Goal: Navigation & Orientation: Find specific page/section

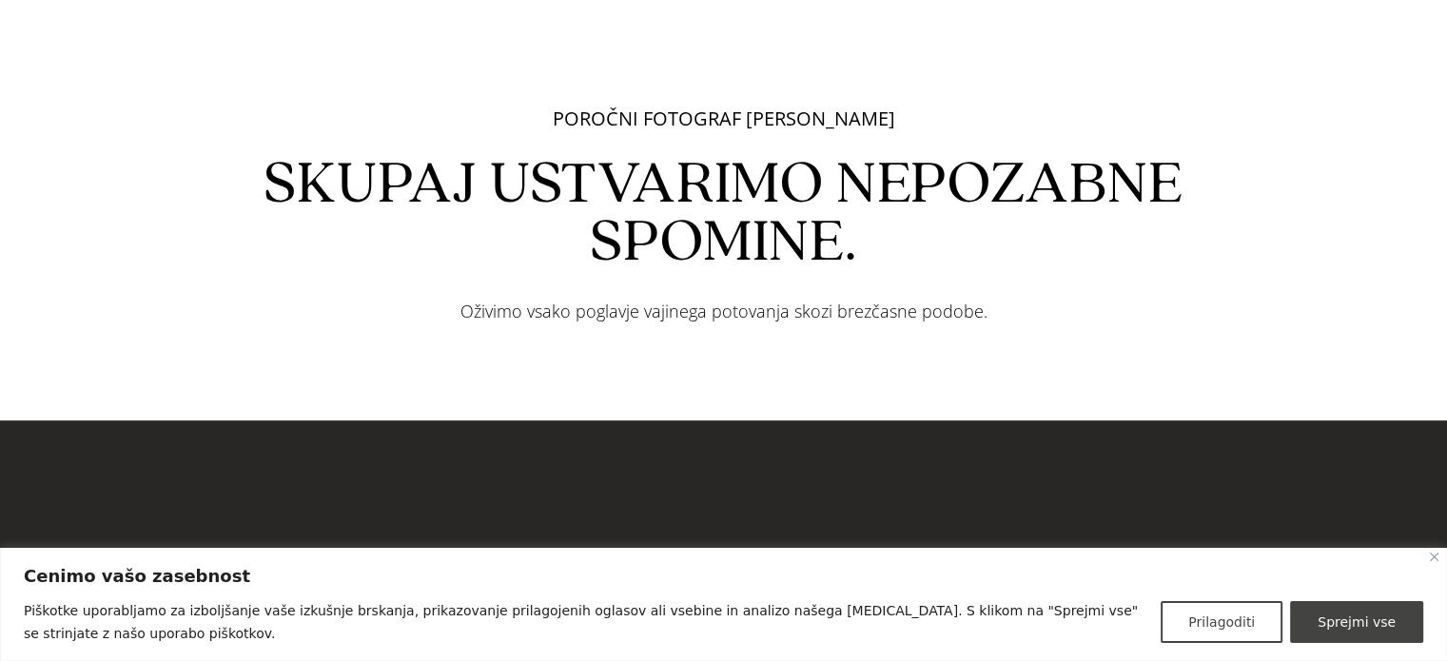
scroll to position [1046, 0]
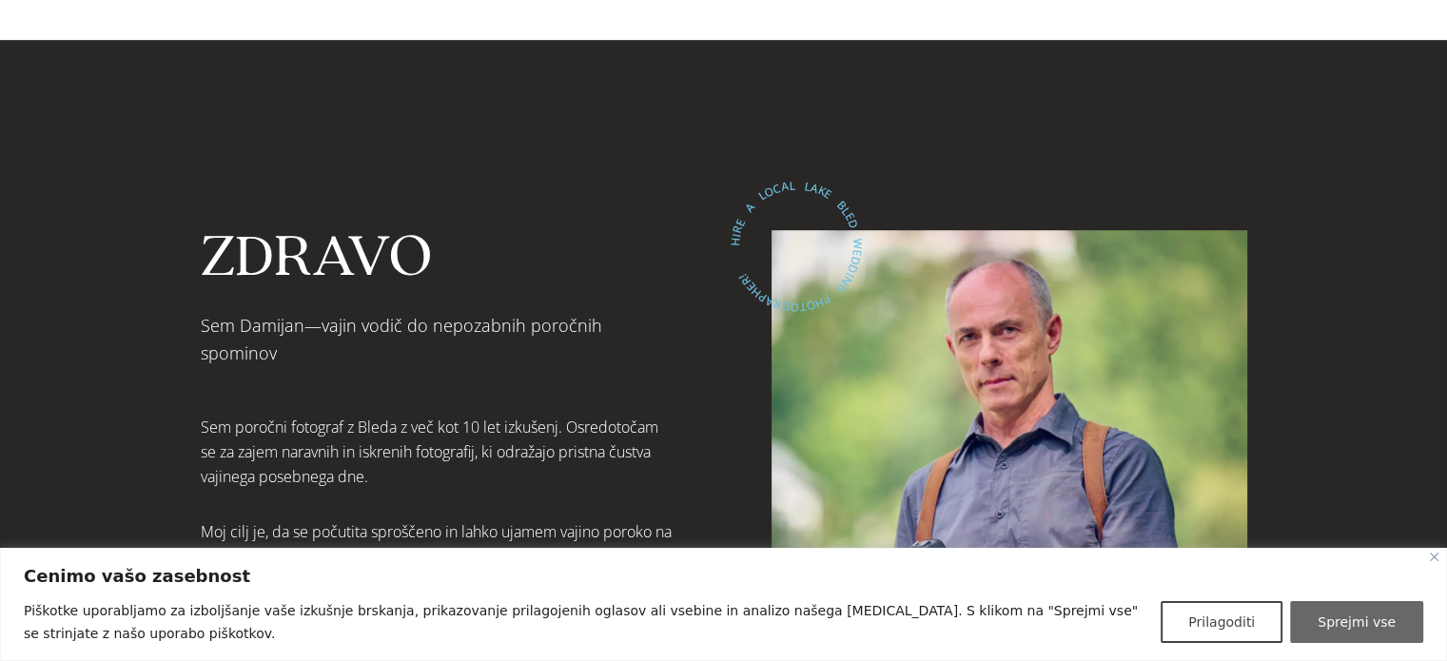
click at [1343, 620] on button "Sprejmi vse" at bounding box center [1356, 622] width 133 height 42
checkbox input "true"
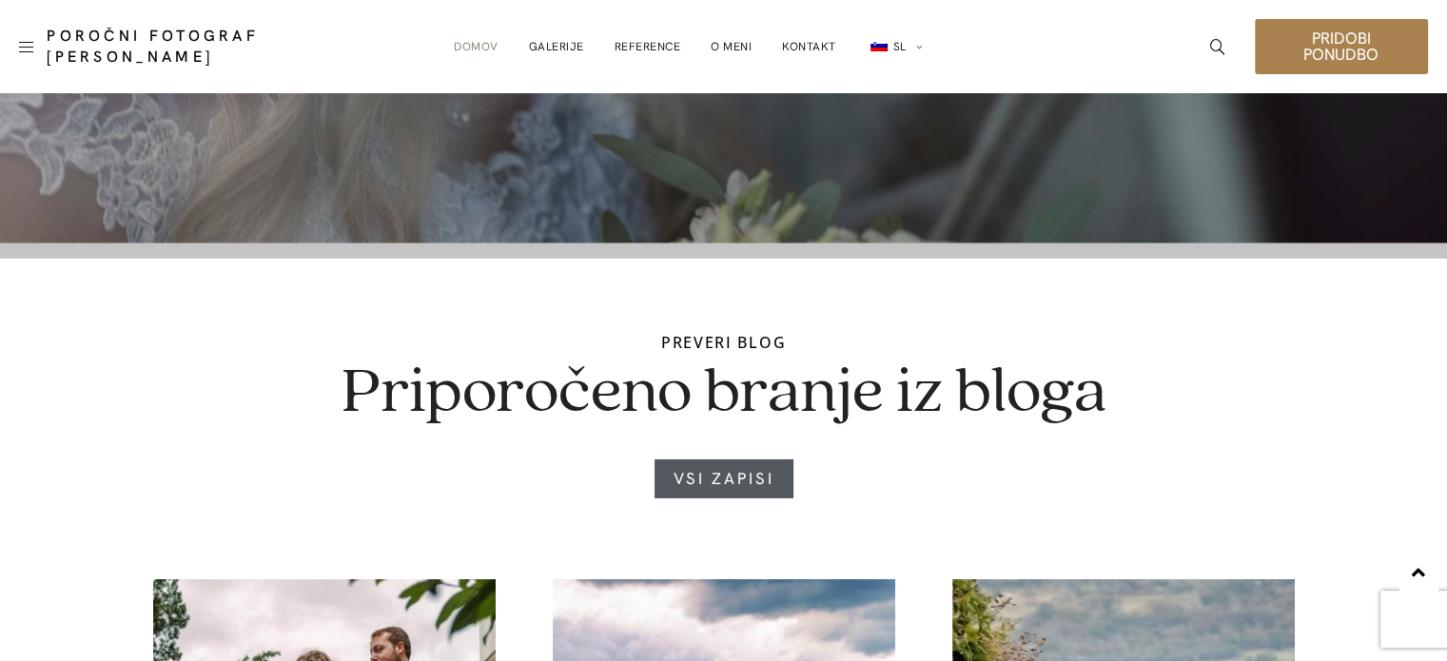
scroll to position [5545, 0]
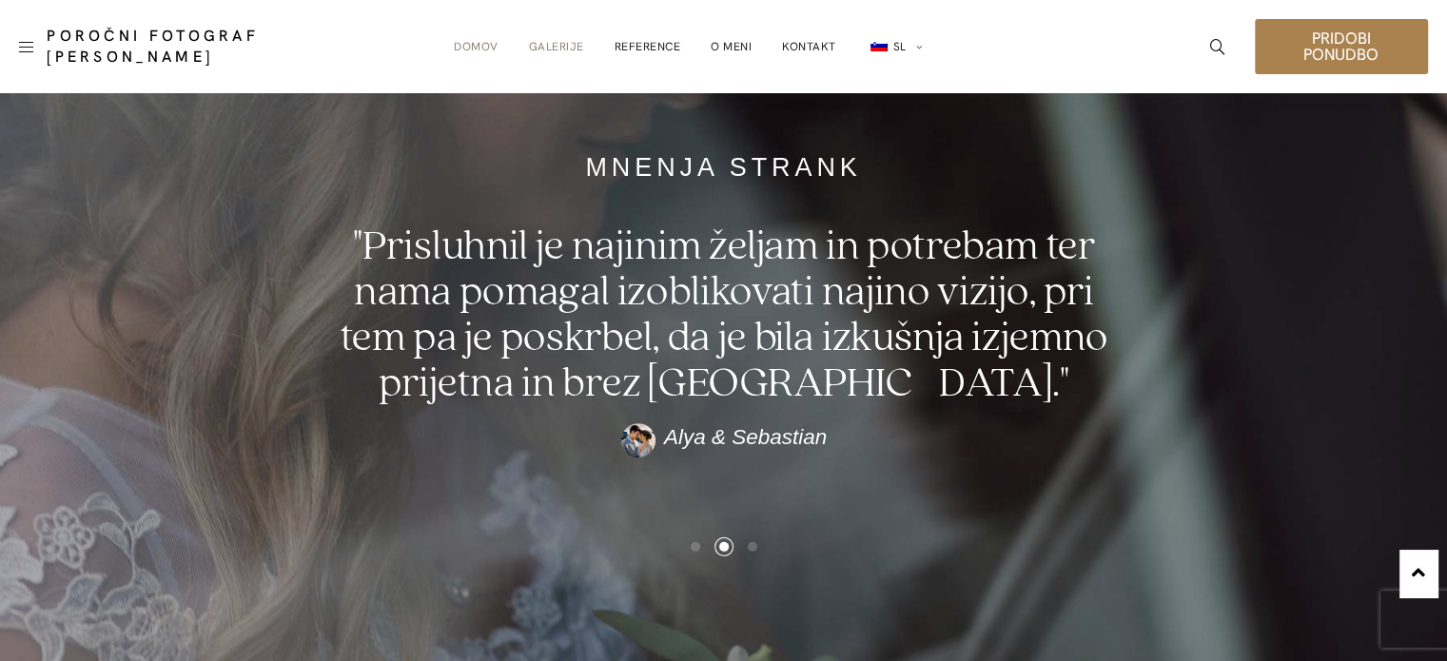
click at [549, 49] on link "Galerije" at bounding box center [555, 47] width 55 height 38
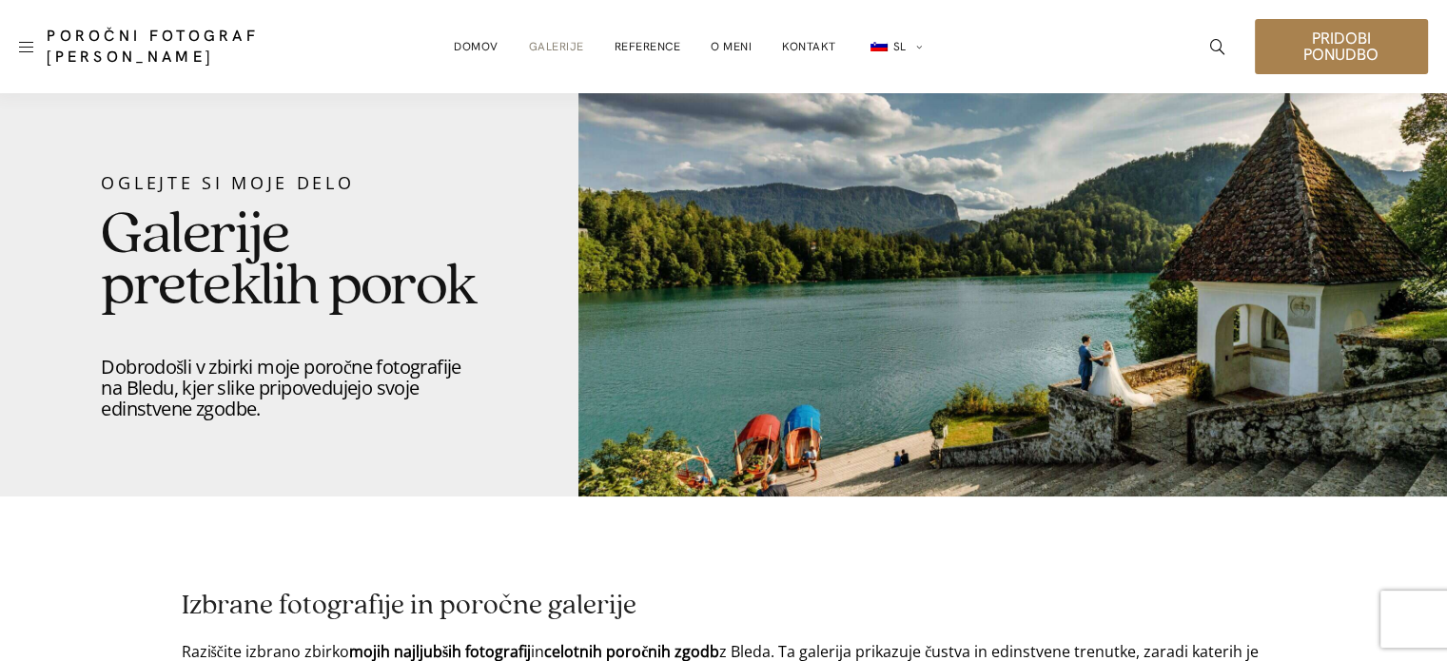
click at [996, 254] on div at bounding box center [1012, 294] width 869 height 403
click at [982, 295] on div at bounding box center [1012, 294] width 869 height 403
click at [974, 313] on div at bounding box center [1012, 294] width 869 height 403
click at [617, 347] on div at bounding box center [1012, 294] width 869 height 403
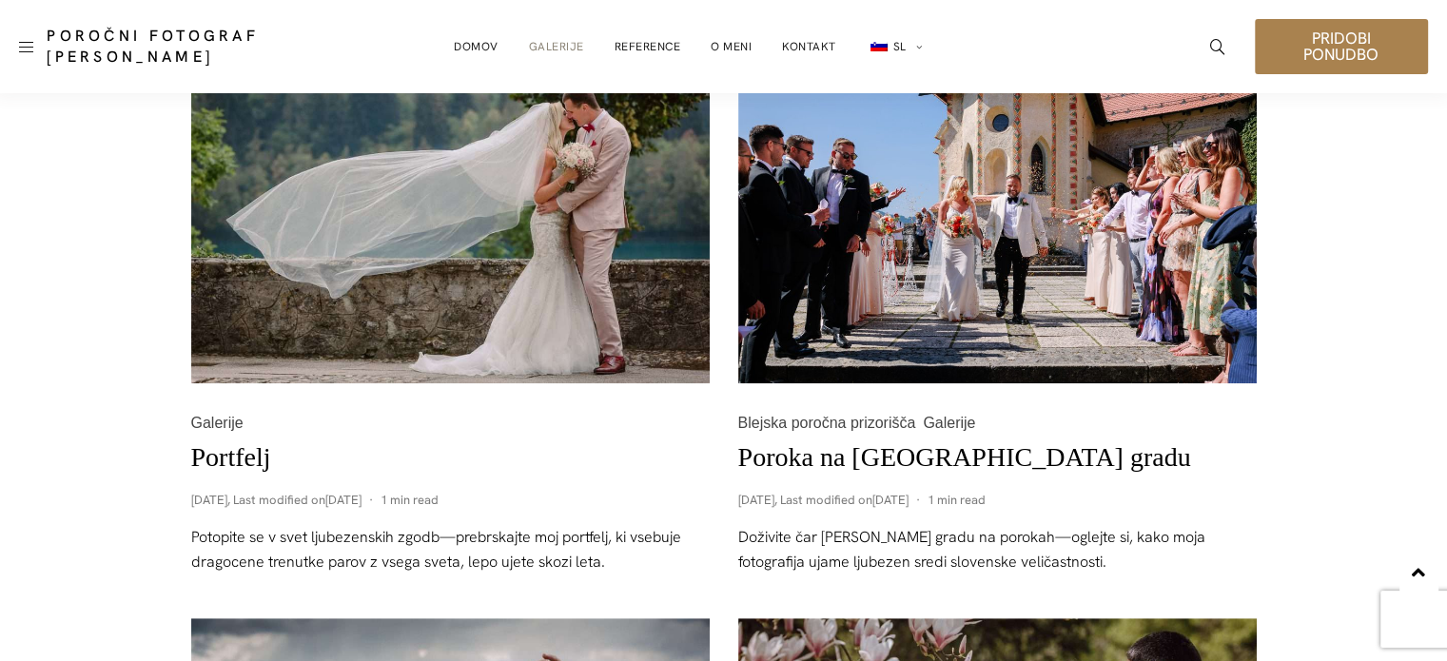
scroll to position [381, 0]
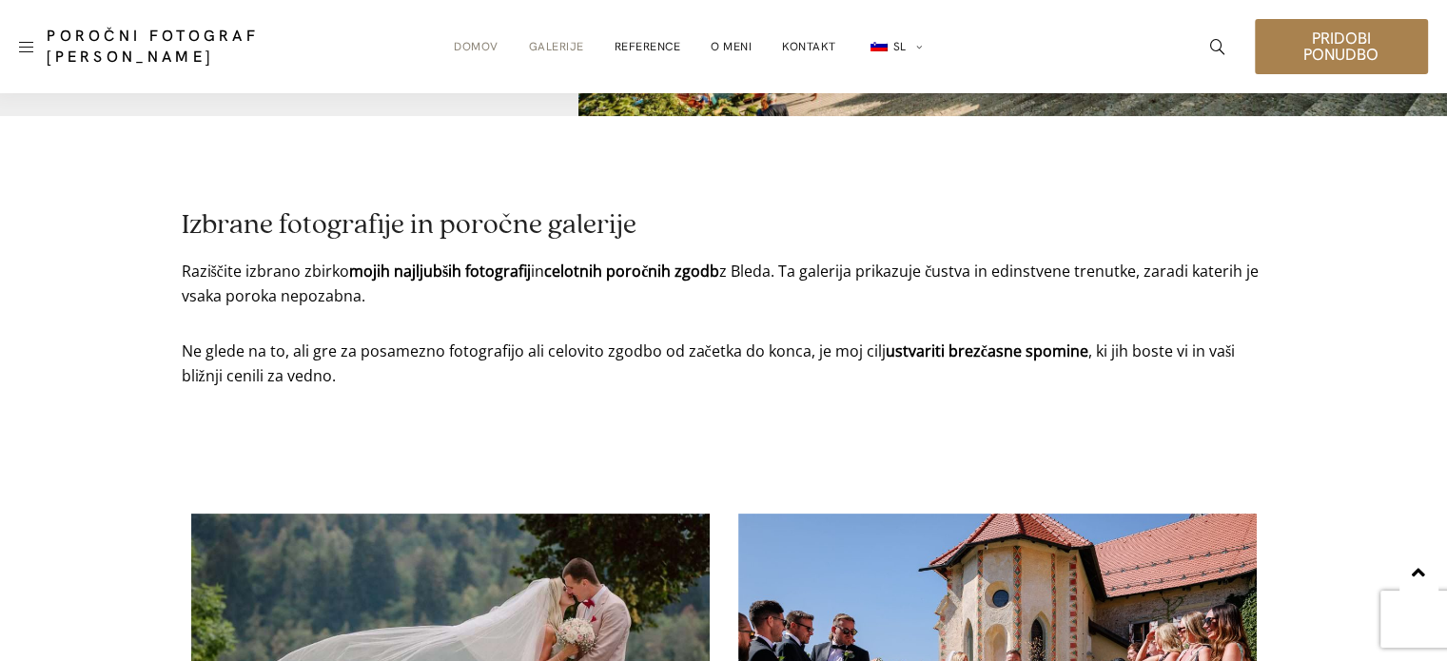
click at [472, 49] on link "Domov" at bounding box center [476, 47] width 45 height 38
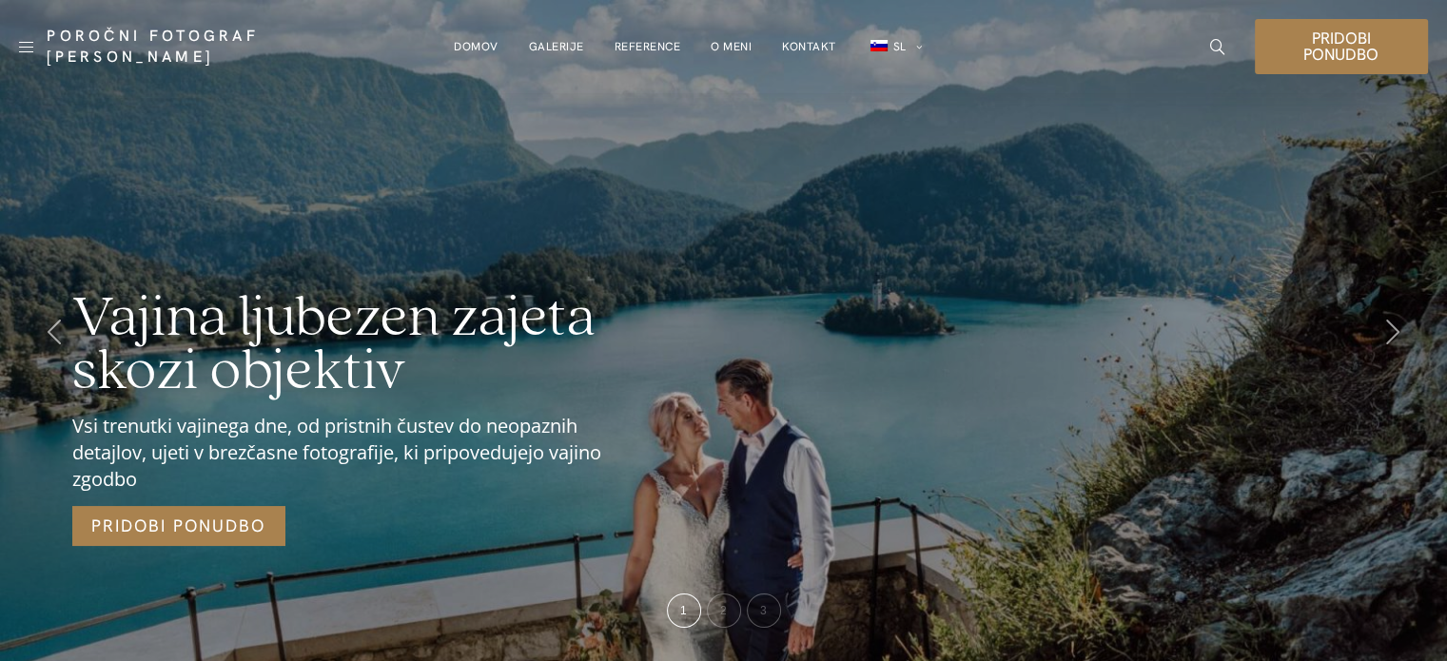
click at [557, 41] on link "Galerije" at bounding box center [555, 47] width 55 height 38
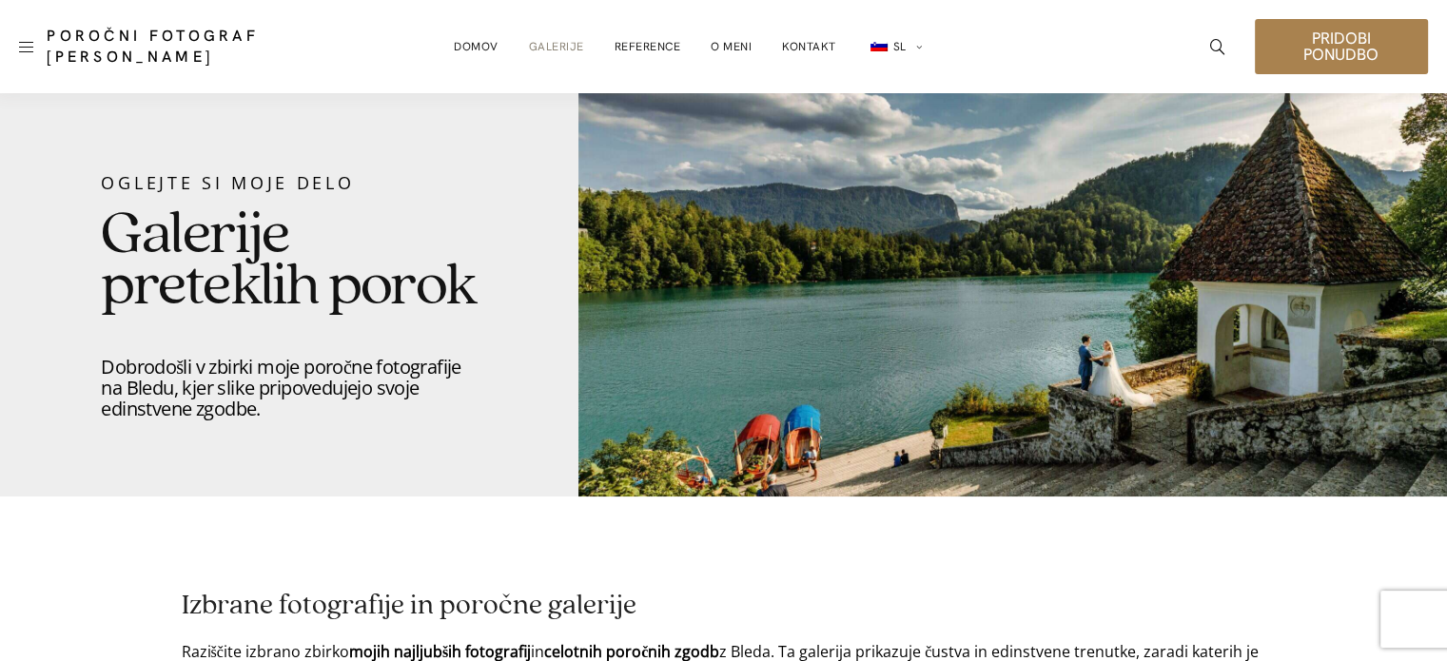
click at [24, 47] on span at bounding box center [26, 47] width 14 height 1
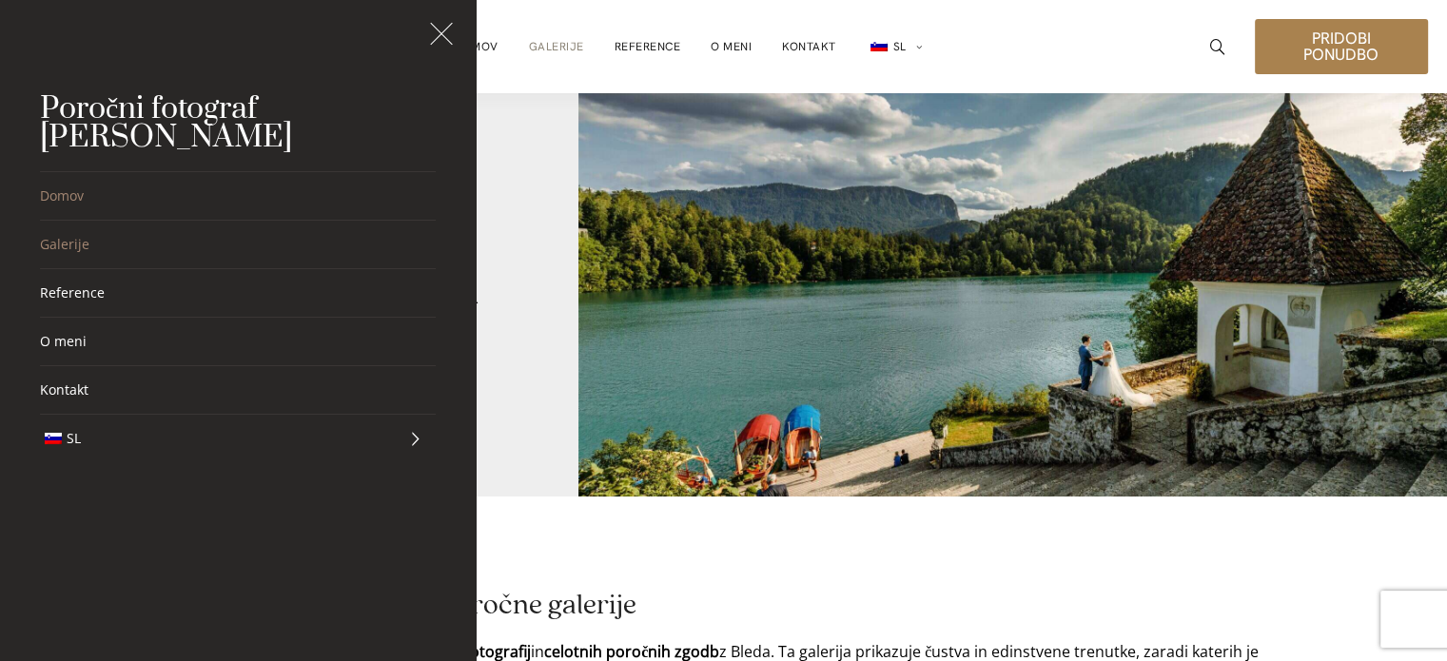
click at [70, 195] on link "Domov" at bounding box center [238, 196] width 396 height 48
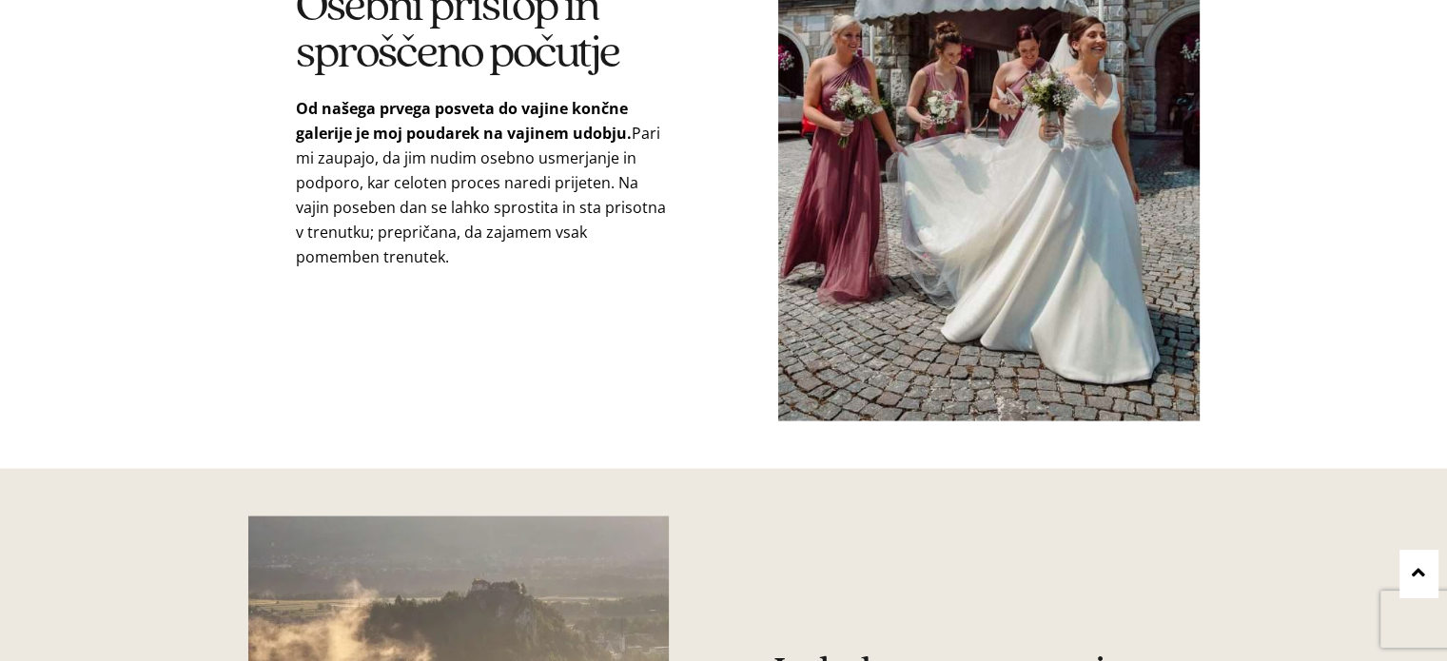
scroll to position [4186, 0]
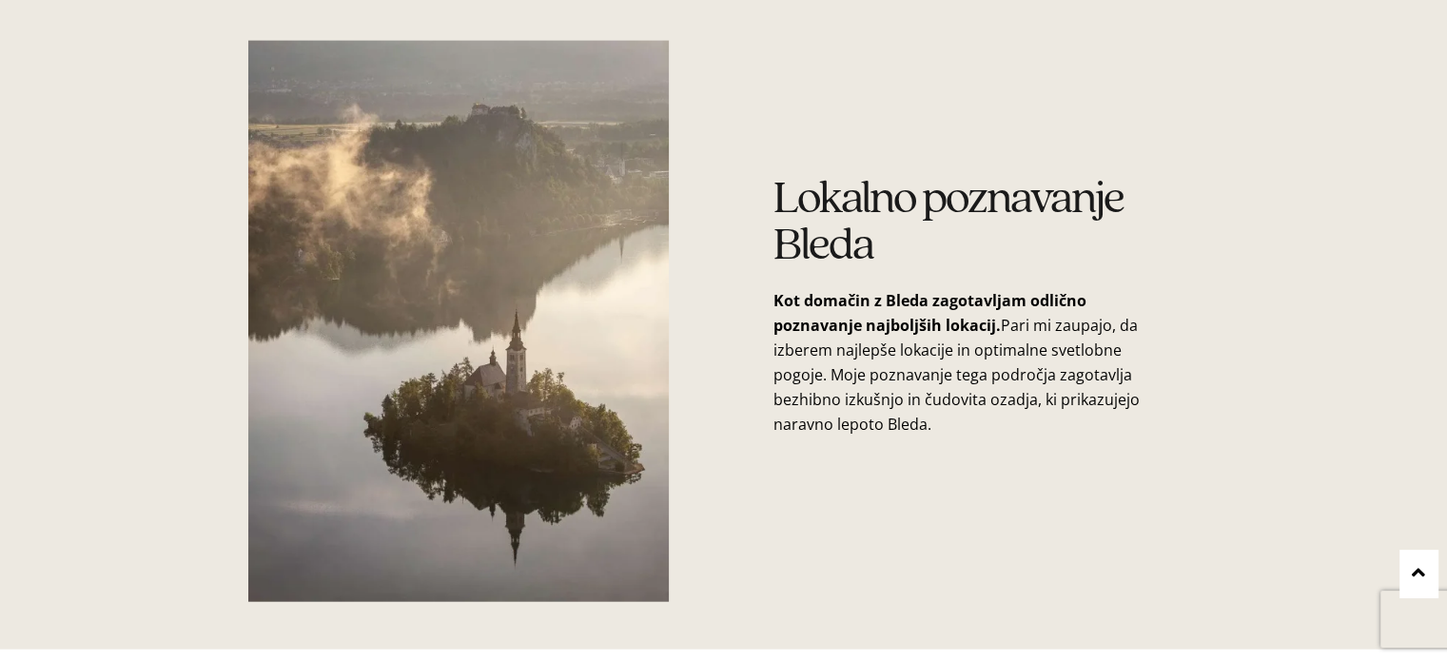
click at [556, 266] on img at bounding box center [458, 321] width 420 height 560
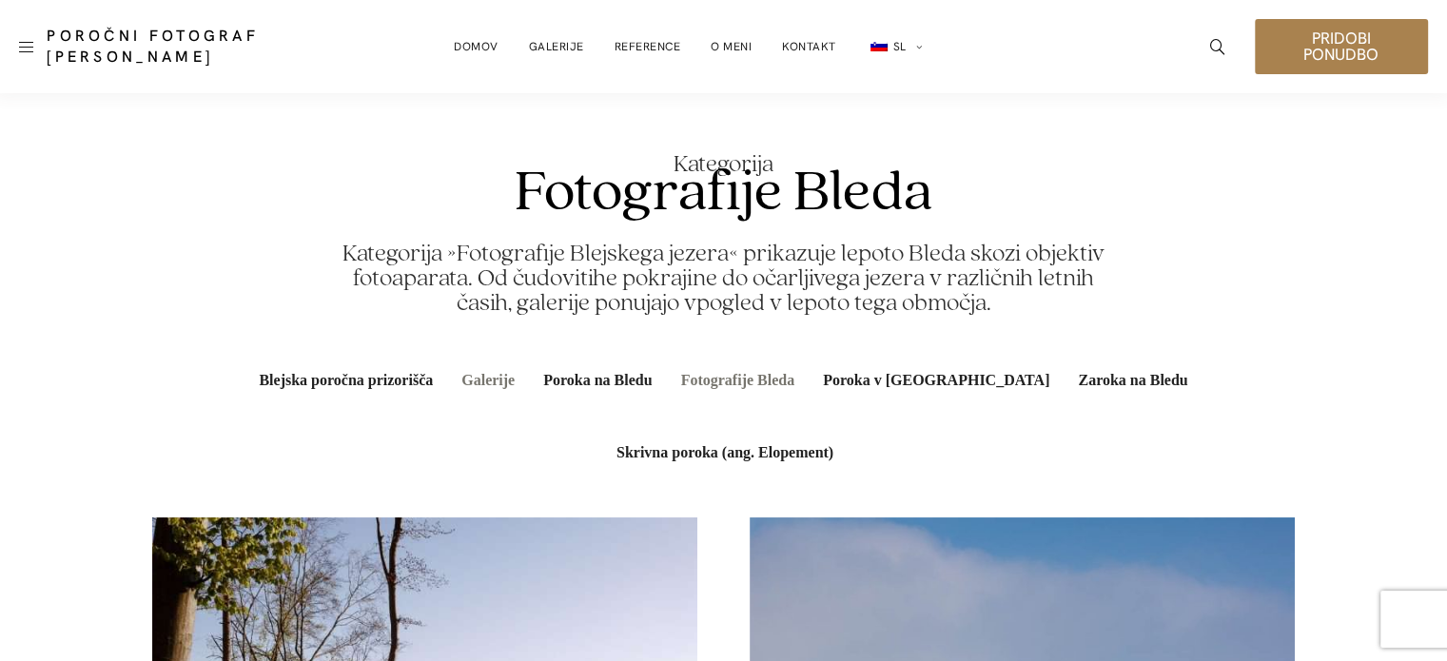
click at [450, 380] on link "Galerije" at bounding box center [488, 380] width 76 height 72
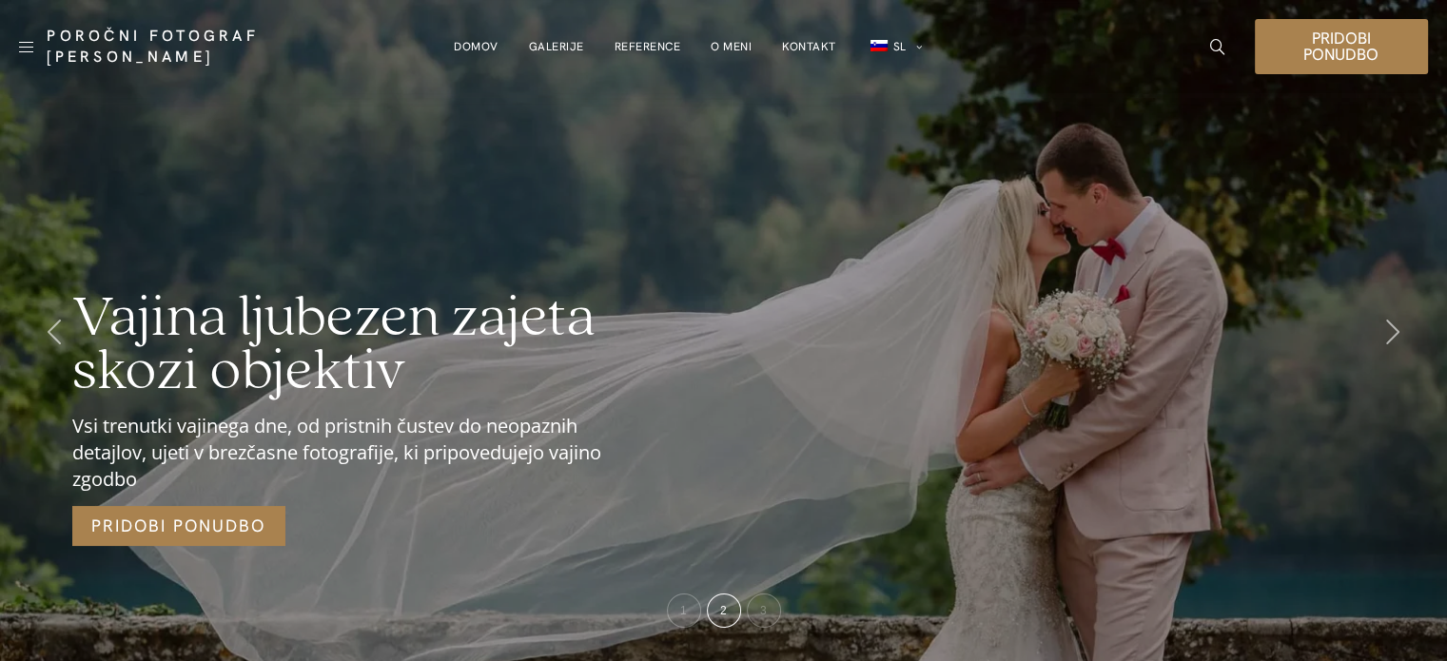
click at [489, 49] on link "Domov" at bounding box center [476, 47] width 45 height 38
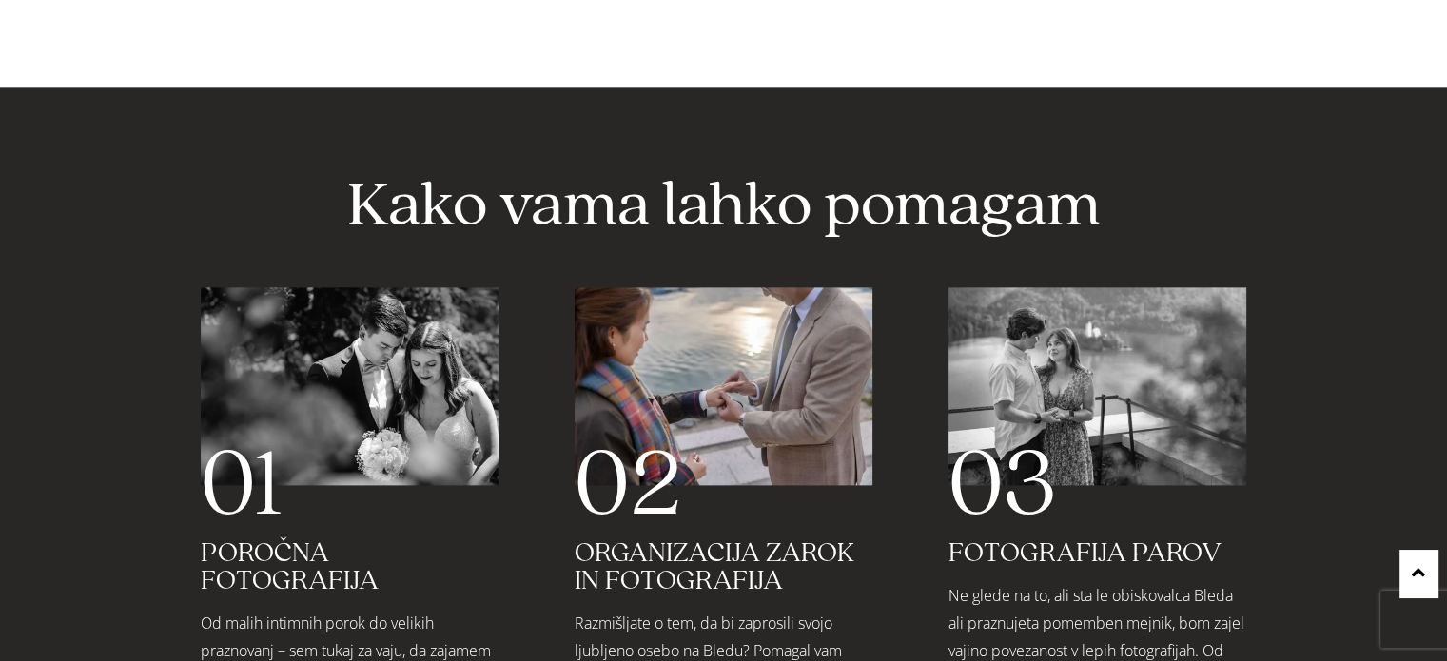
scroll to position [2568, 0]
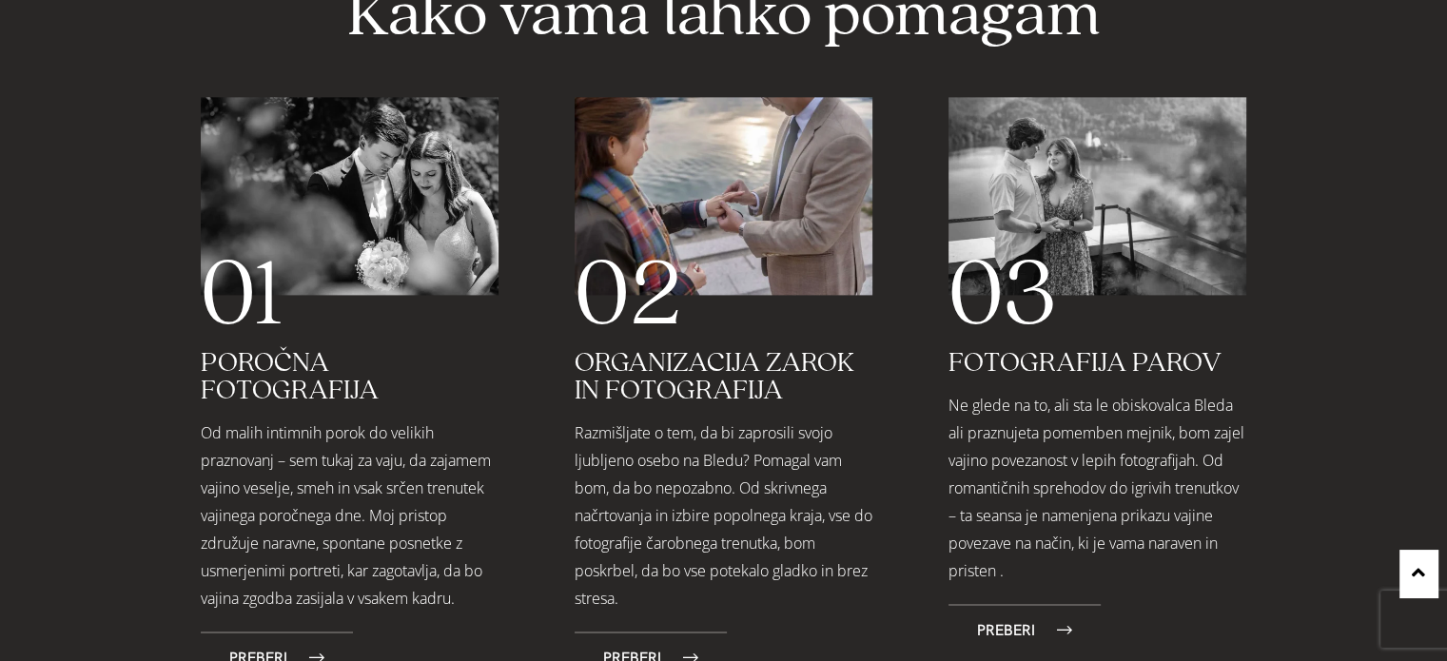
click at [754, 392] on link "Organizacija zarok in fotografija" at bounding box center [715, 377] width 280 height 56
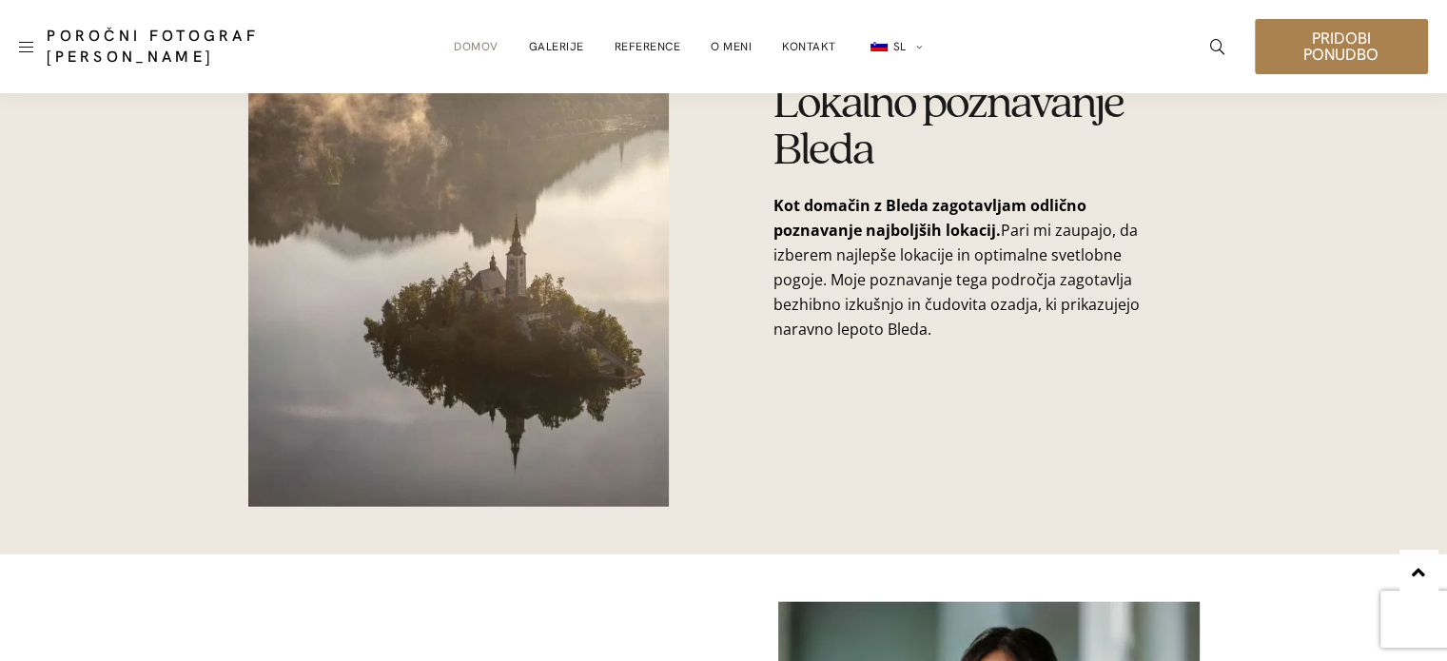
scroll to position [4091, 0]
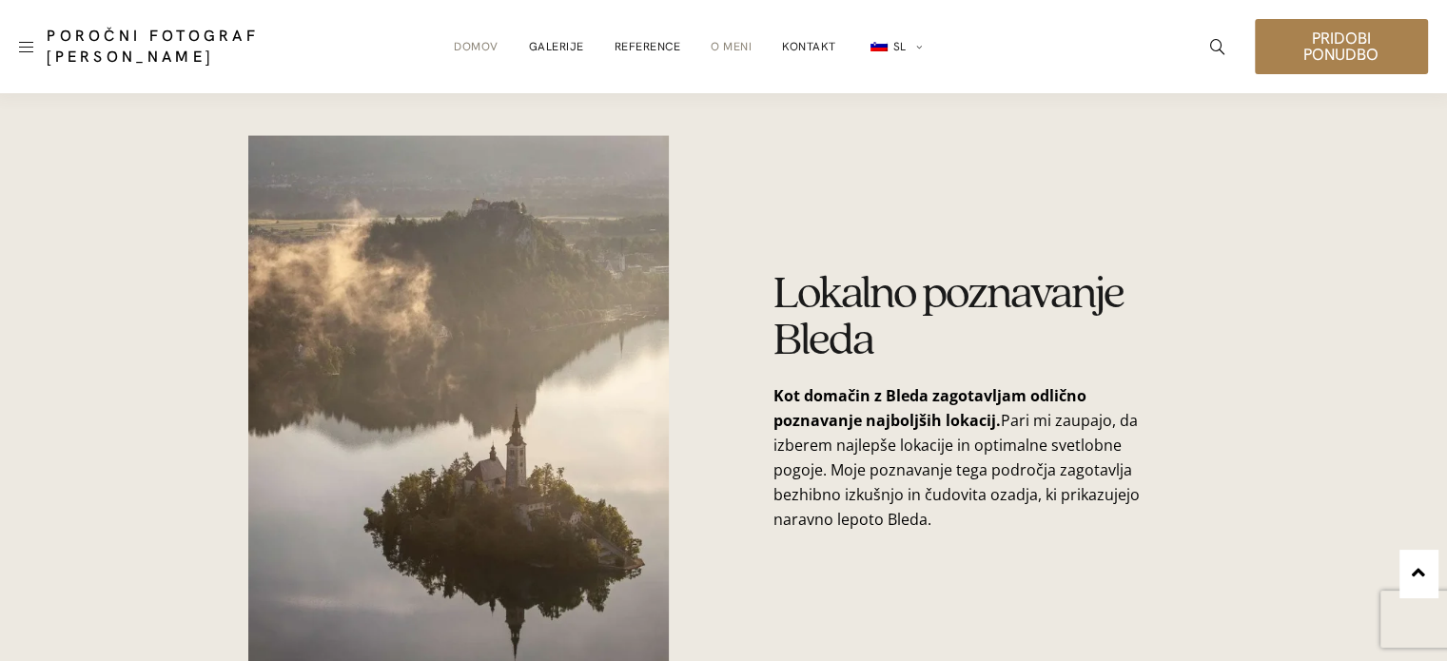
click at [734, 46] on link "O meni" at bounding box center [731, 47] width 41 height 38
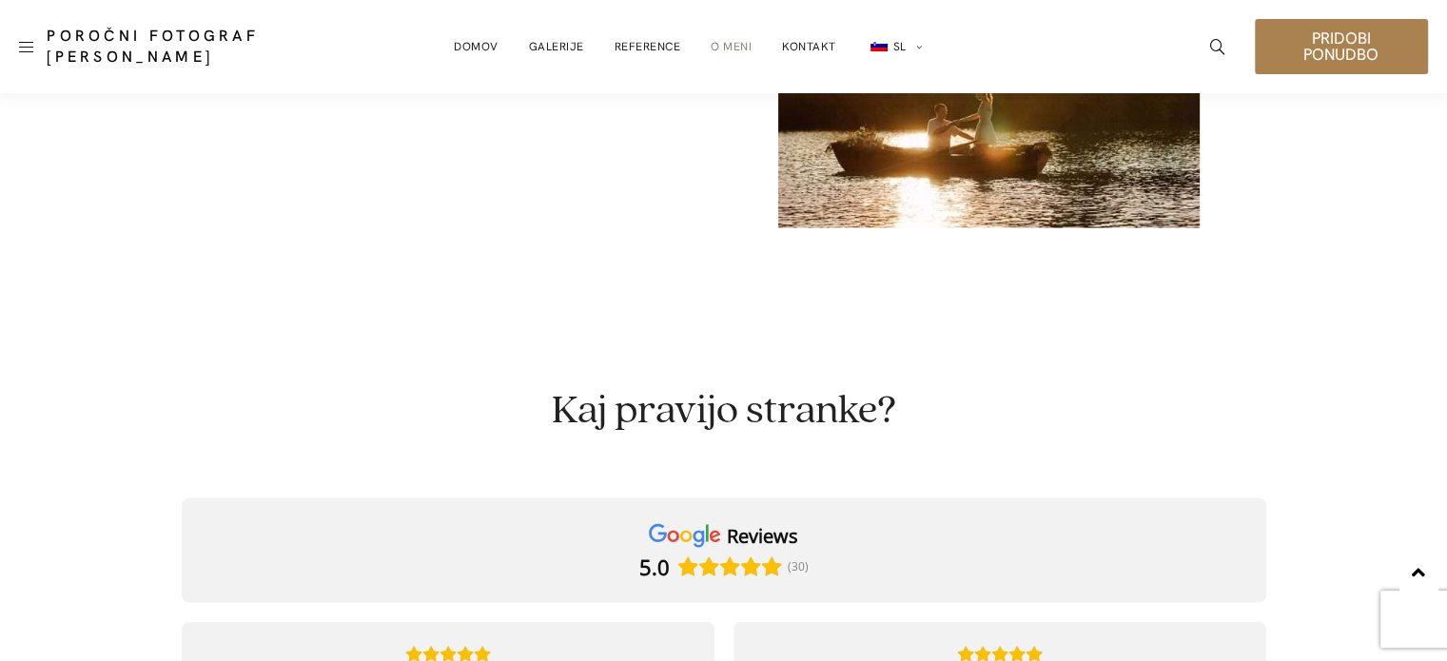
scroll to position [3520, 0]
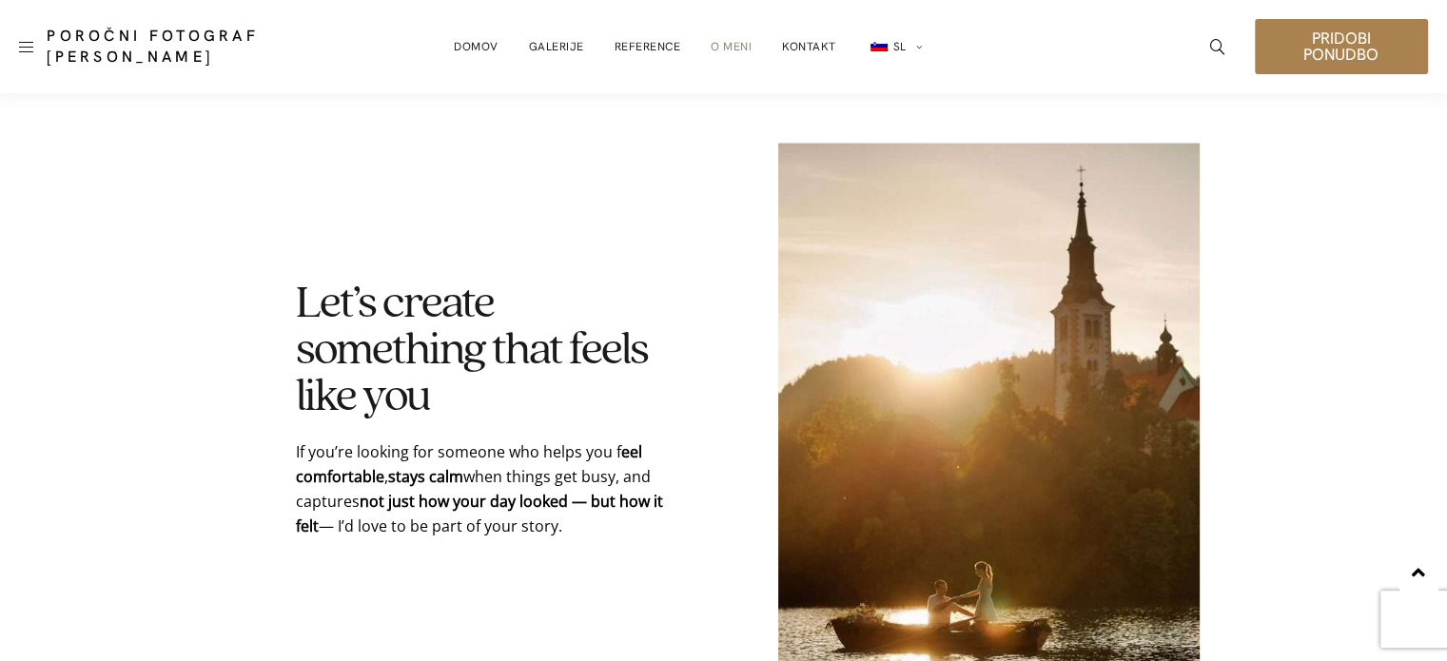
click at [1023, 353] on img at bounding box center [988, 423] width 420 height 560
